Goal: Check status: Check status

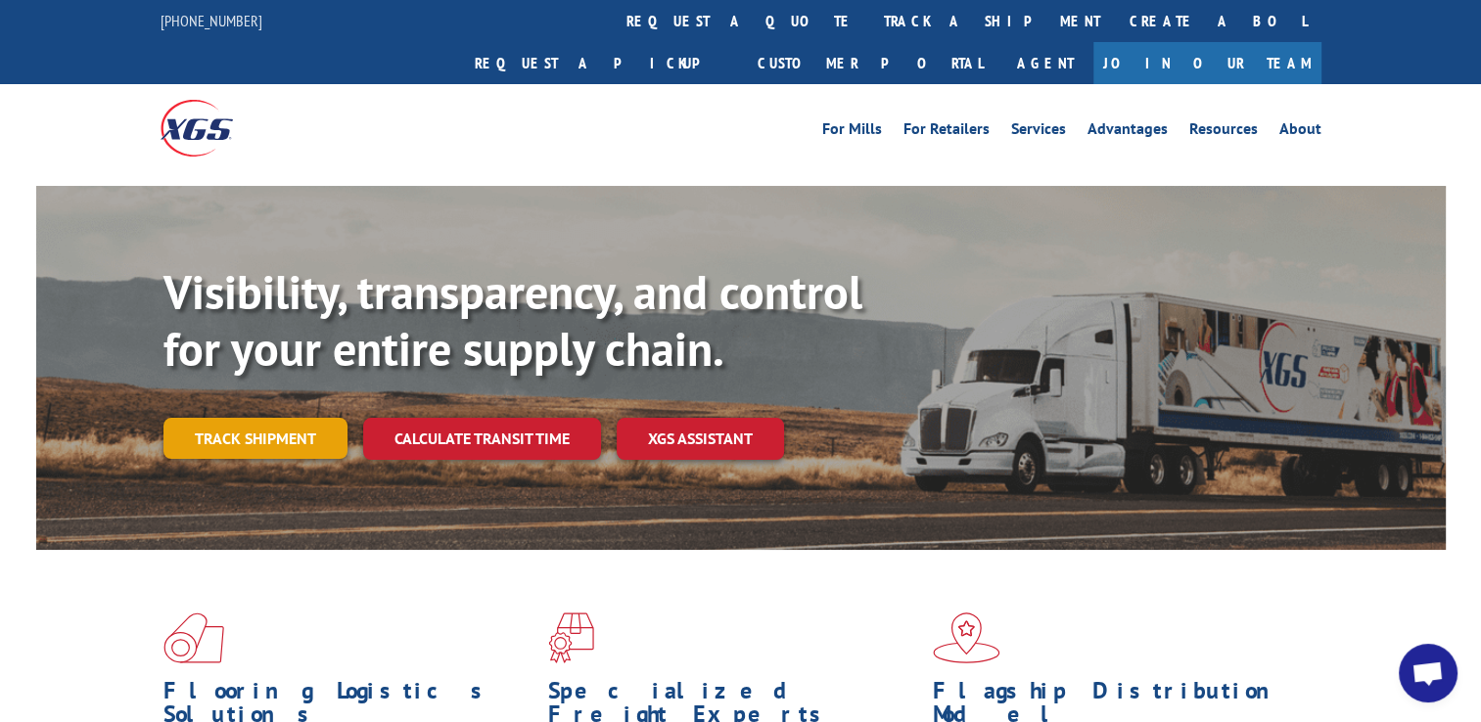
click at [254, 418] on link "Track shipment" at bounding box center [255, 438] width 184 height 41
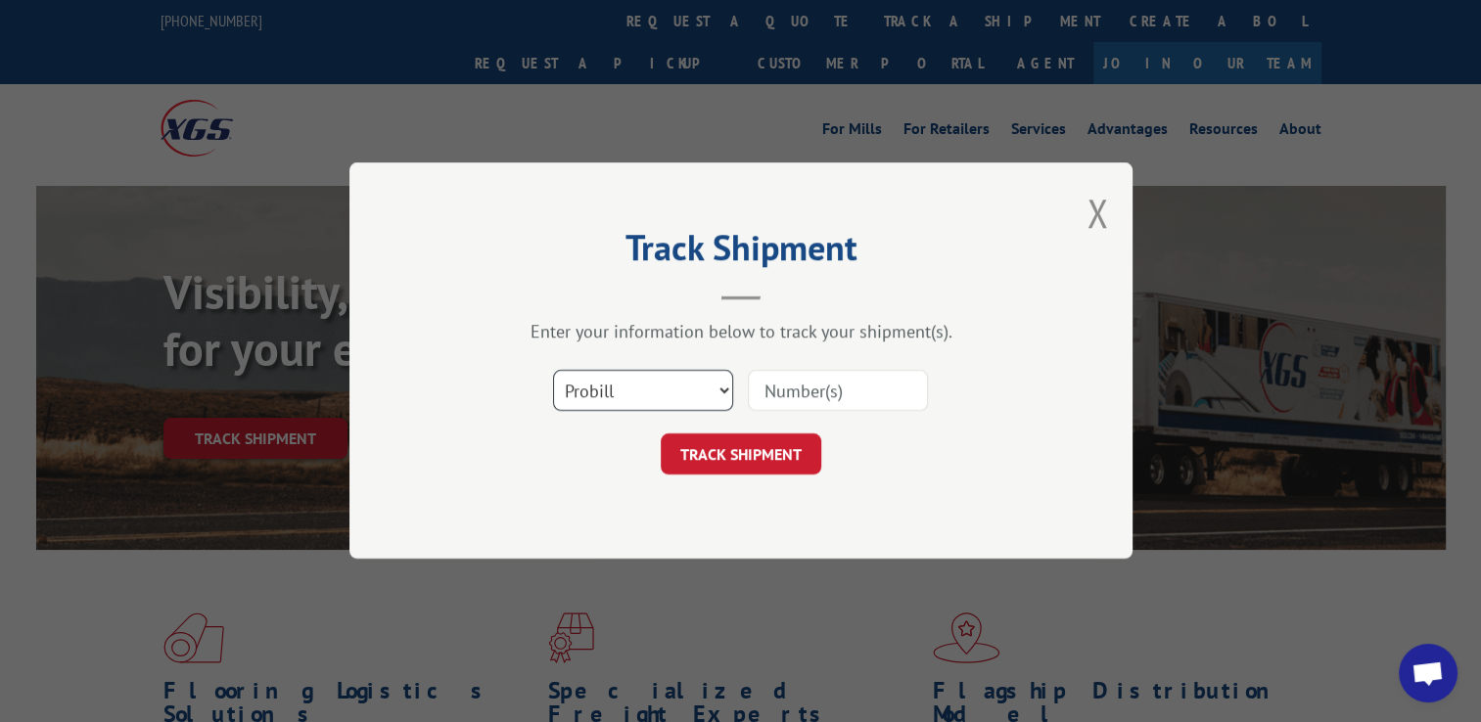
click at [688, 393] on select "Select category... Probill BOL PO" at bounding box center [643, 391] width 180 height 41
click at [693, 399] on select "Select category... Probill BOL PO" at bounding box center [643, 391] width 180 height 41
select select "bol"
click at [553, 371] on select "Select category... Probill BOL PO" at bounding box center [643, 391] width 180 height 41
click at [819, 390] on input at bounding box center [838, 391] width 180 height 41
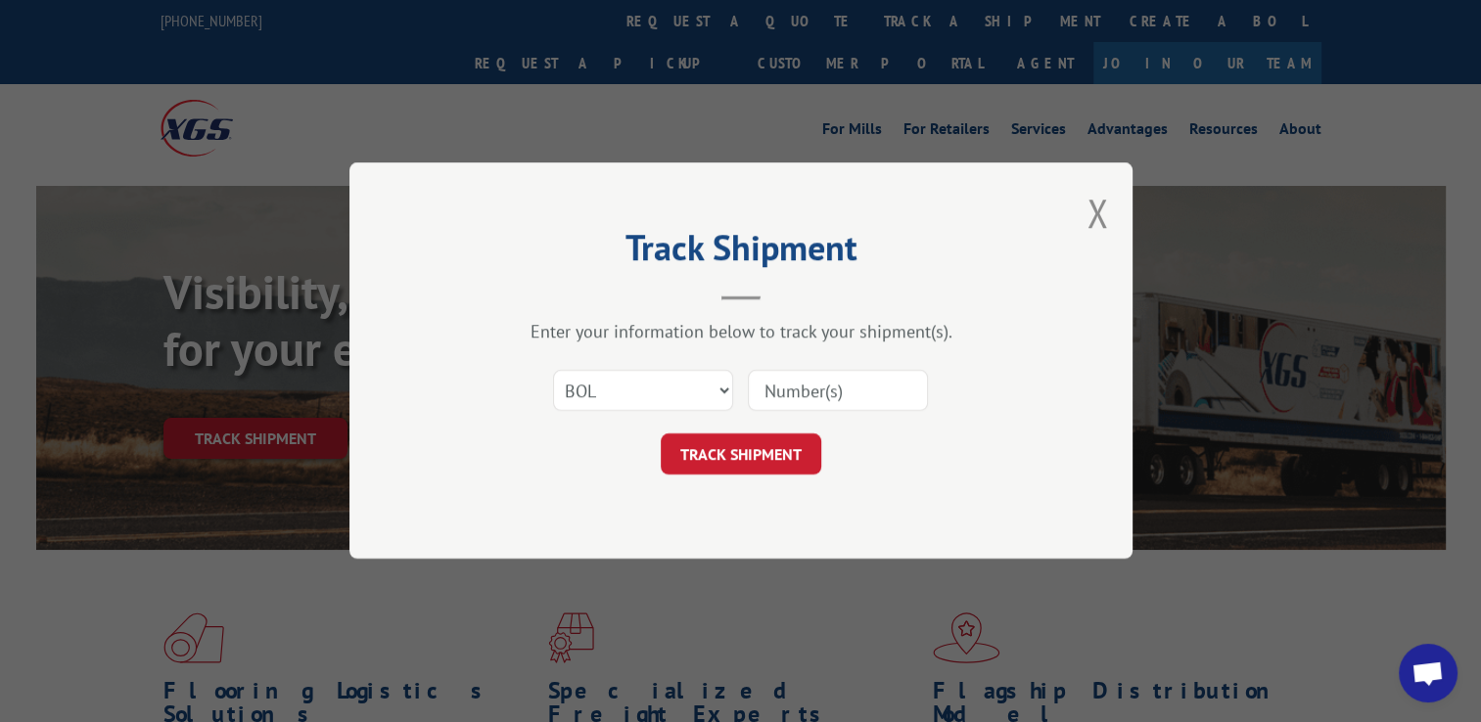
paste input "2837865"
type input "2837865"
click at [714, 455] on button "TRACK SHIPMENT" at bounding box center [741, 455] width 161 height 41
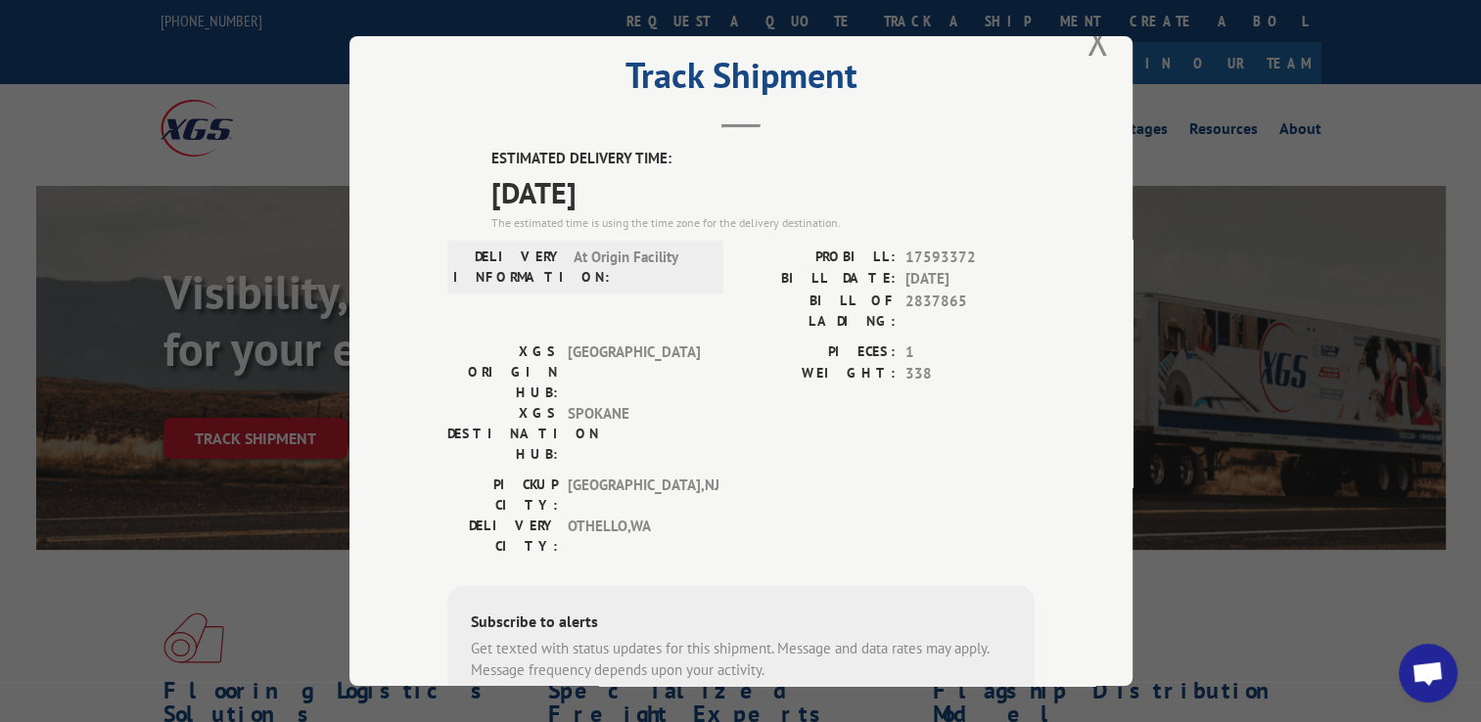
scroll to position [33, 0]
